Goal: Information Seeking & Learning: Understand process/instructions

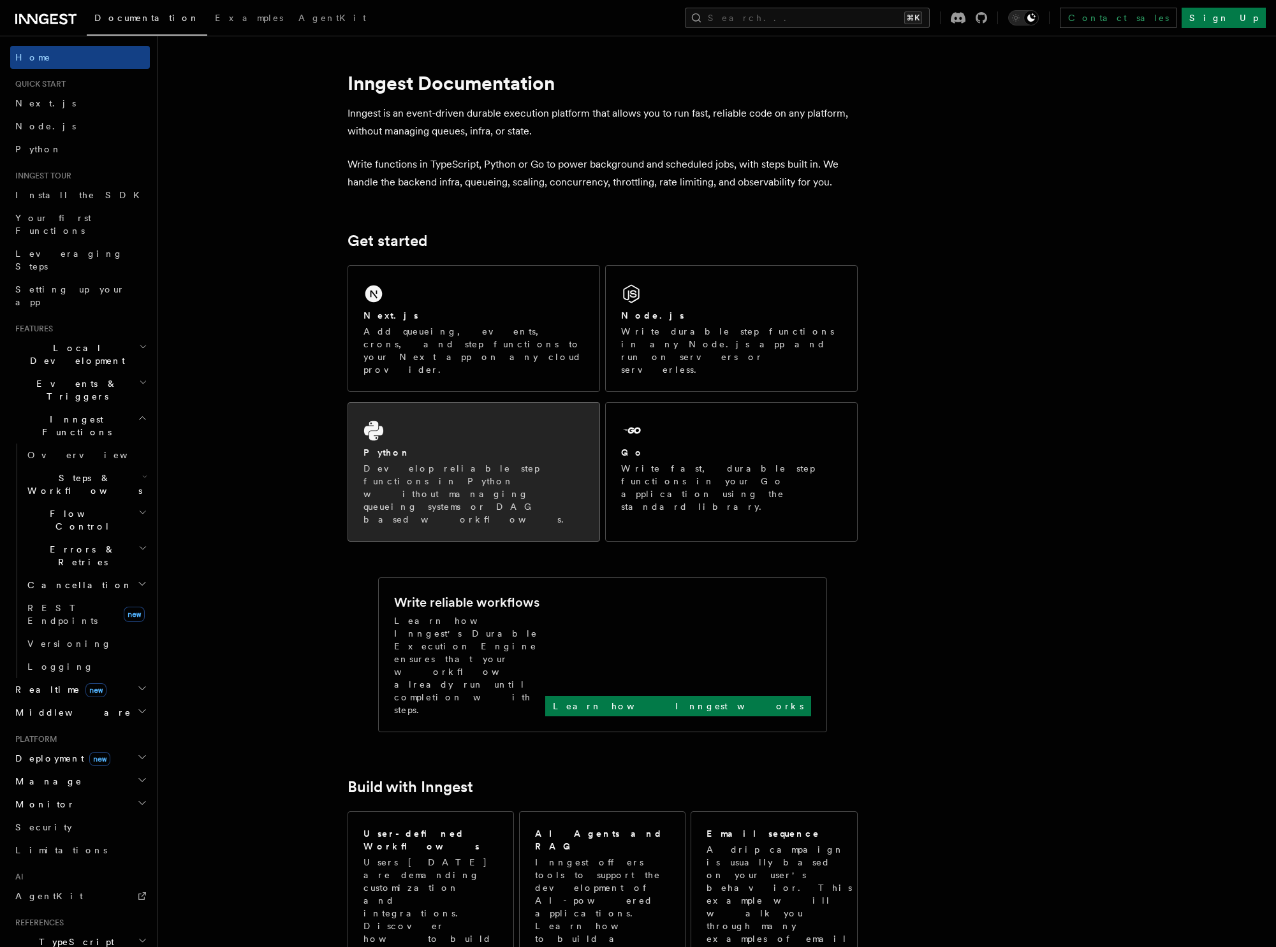
click at [380, 462] on p "Develop reliable step functions in Python without managing queueing systems or …" at bounding box center [473, 494] width 221 height 64
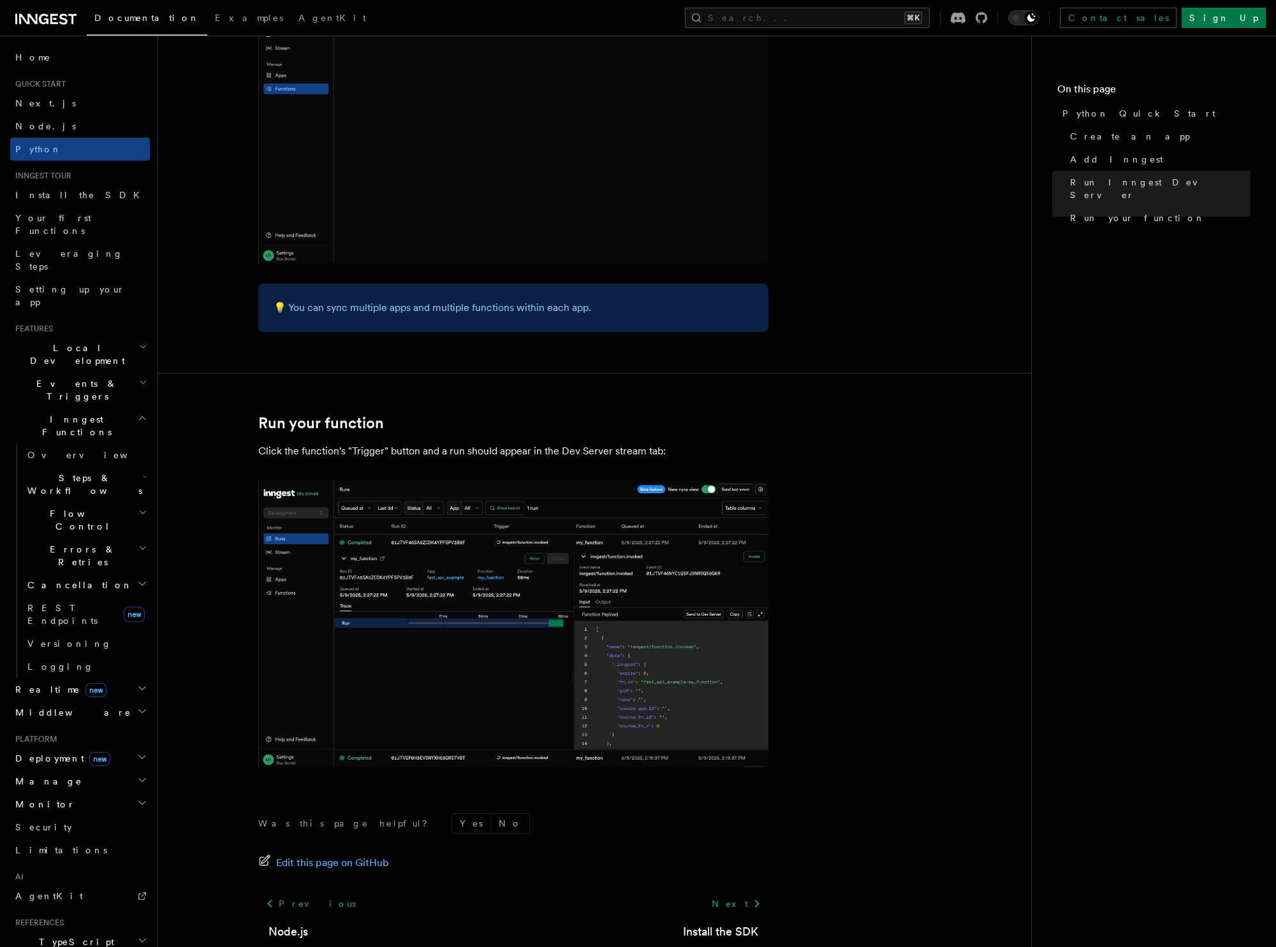
scroll to position [2277, 0]
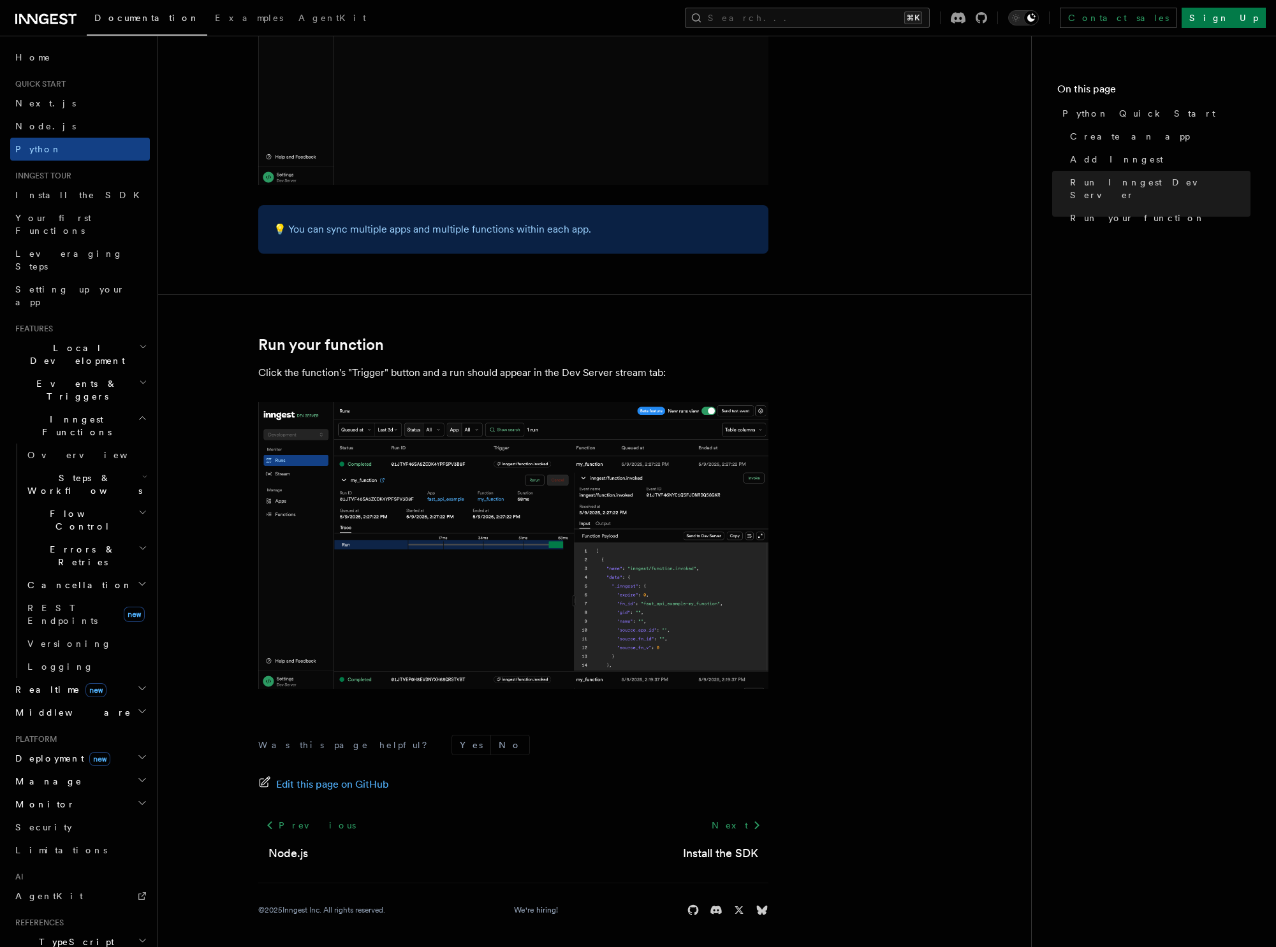
click at [724, 844] on div "Next Install the SDK" at bounding box center [721, 838] width 96 height 48
click at [712, 847] on link "Install the SDK" at bounding box center [720, 854] width 75 height 18
